Goal: Task Accomplishment & Management: Manage account settings

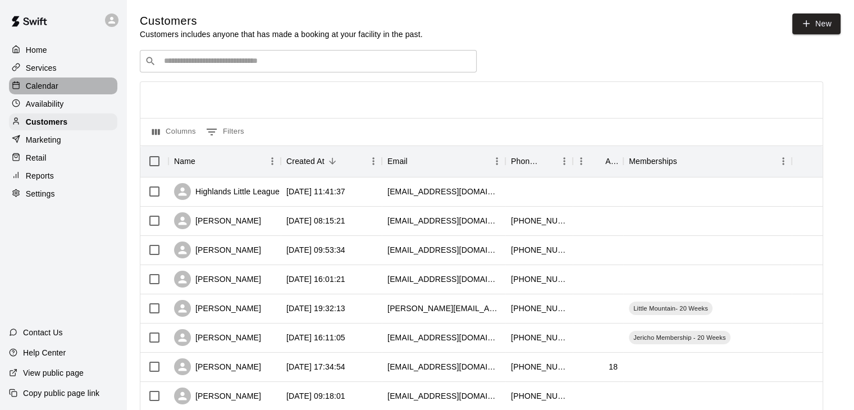
click at [47, 90] on p "Calendar" at bounding box center [42, 85] width 33 height 11
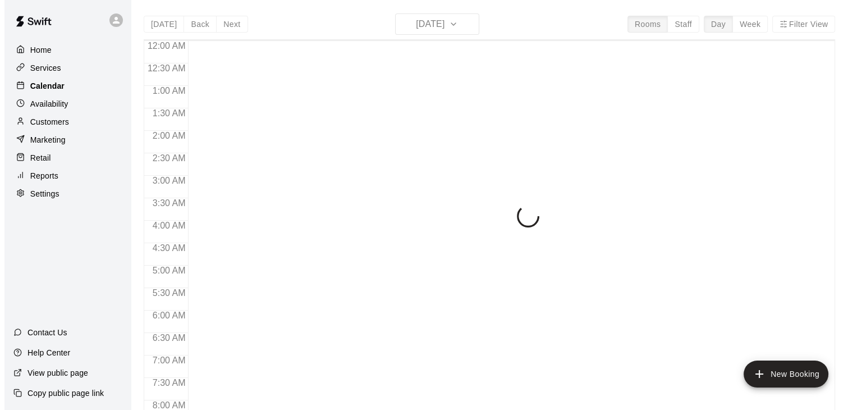
scroll to position [696, 0]
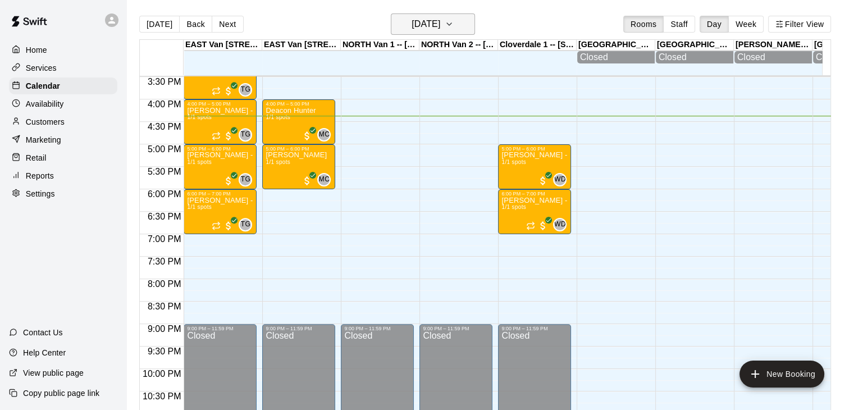
click at [454, 24] on icon "button" at bounding box center [449, 23] width 9 height 13
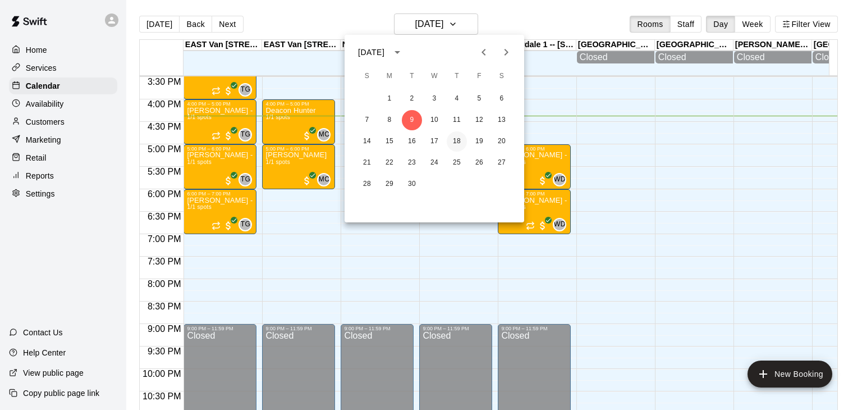
click at [459, 145] on button "18" at bounding box center [457, 141] width 20 height 20
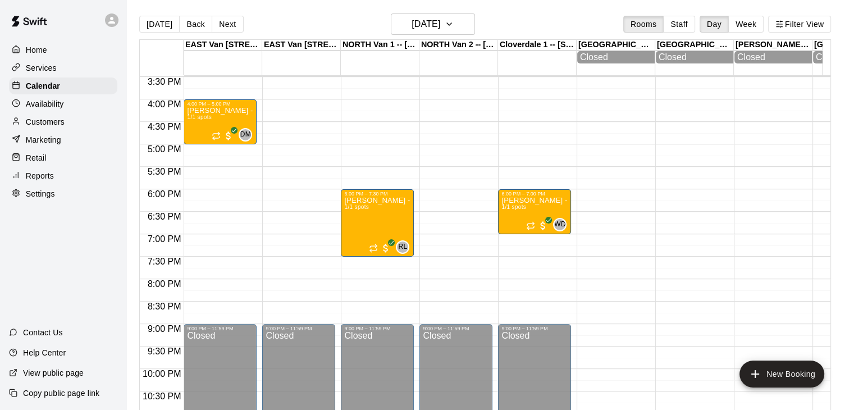
click at [56, 127] on p "Customers" at bounding box center [45, 121] width 39 height 11
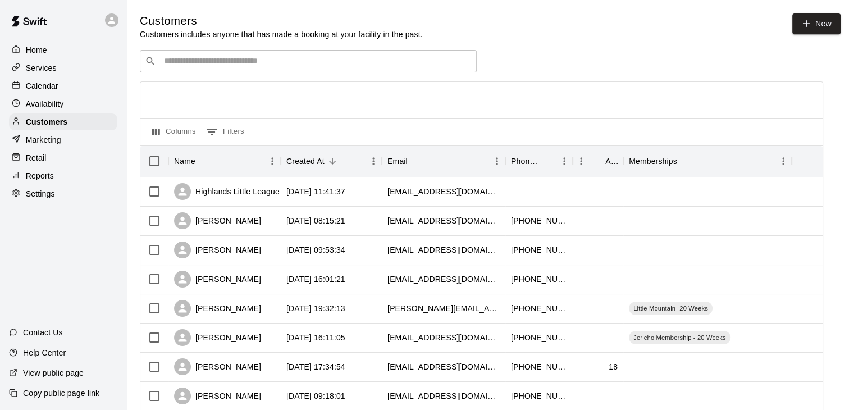
click at [193, 70] on div "​ ​" at bounding box center [308, 61] width 337 height 22
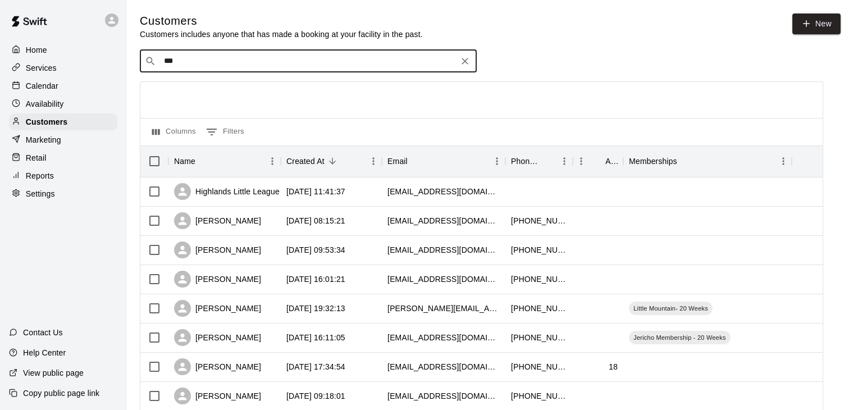
type input "****"
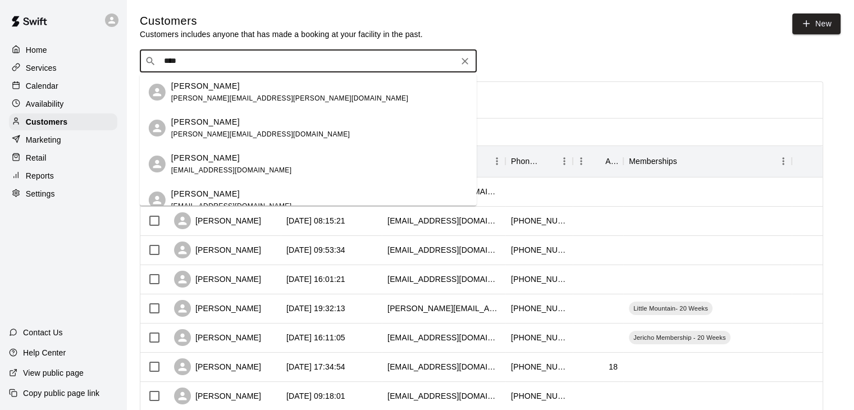
click at [202, 125] on p "[PERSON_NAME]" at bounding box center [205, 122] width 68 height 12
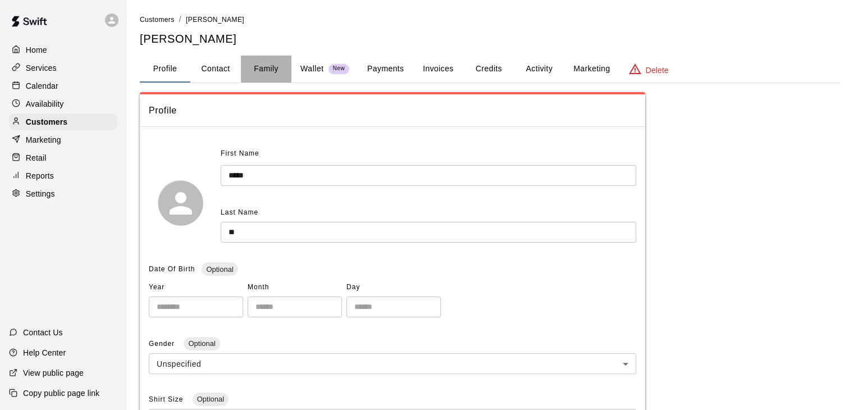
click at [262, 66] on button "Family" at bounding box center [266, 69] width 51 height 27
